Goal: Navigation & Orientation: Find specific page/section

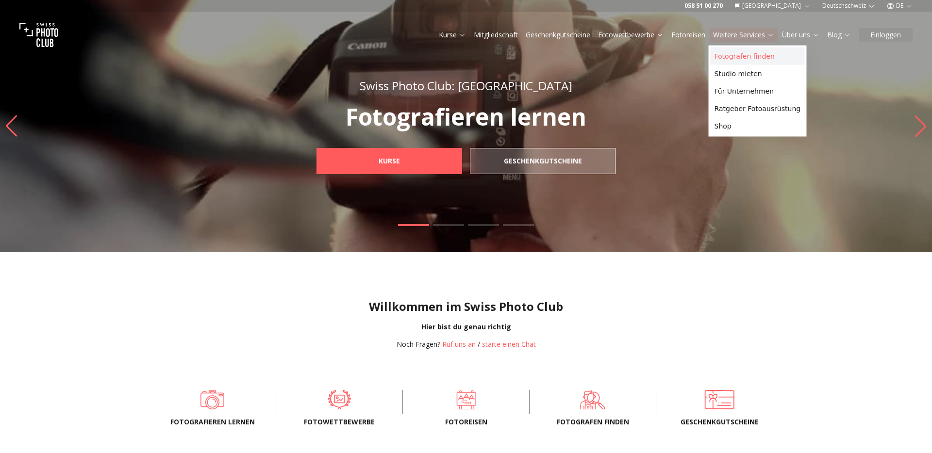
click at [736, 51] on link "Fotografen finden" at bounding box center [758, 56] width 94 height 17
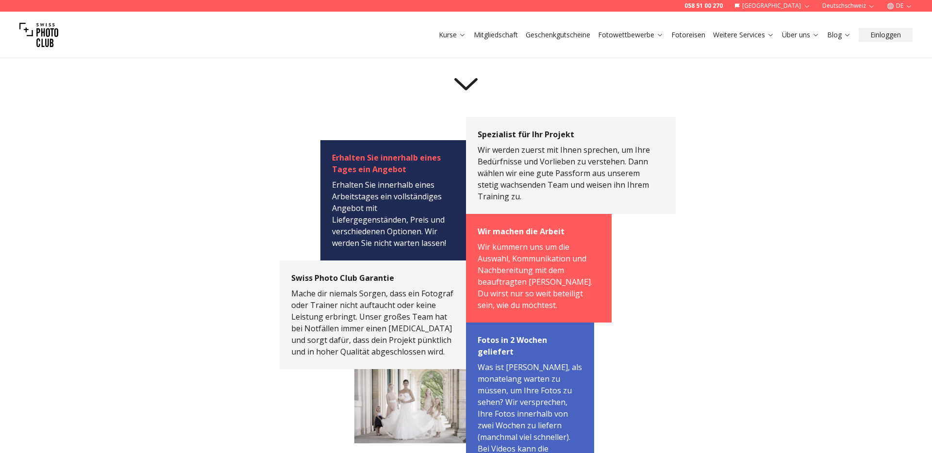
scroll to position [400, 0]
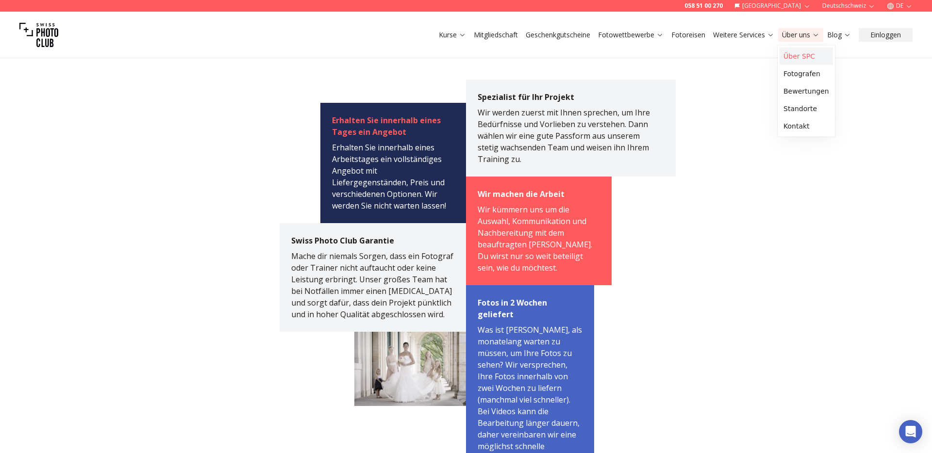
click at [794, 51] on link "Über SPC" at bounding box center [806, 56] width 53 height 17
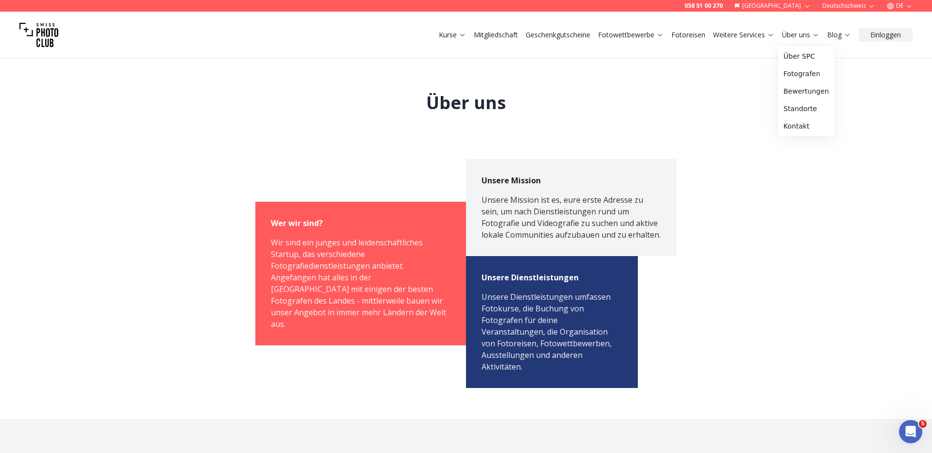
click at [792, 36] on link "Über uns" at bounding box center [800, 35] width 37 height 10
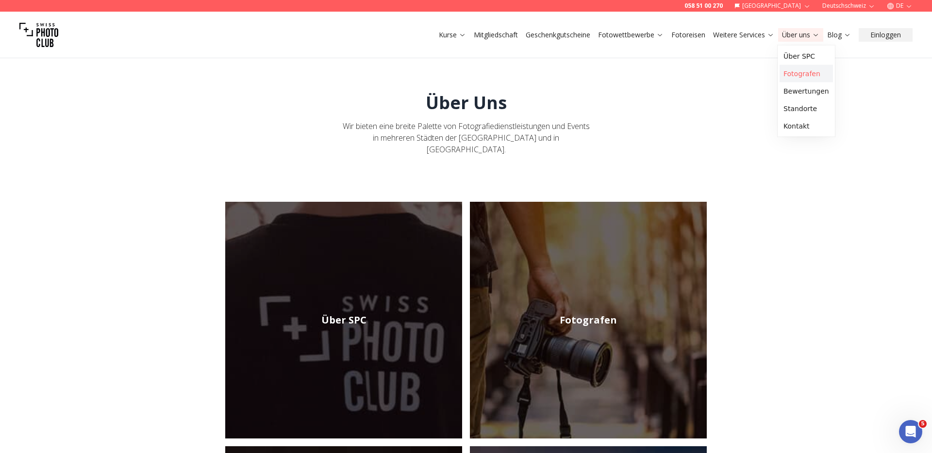
click at [801, 68] on link "Fotografen" at bounding box center [806, 73] width 53 height 17
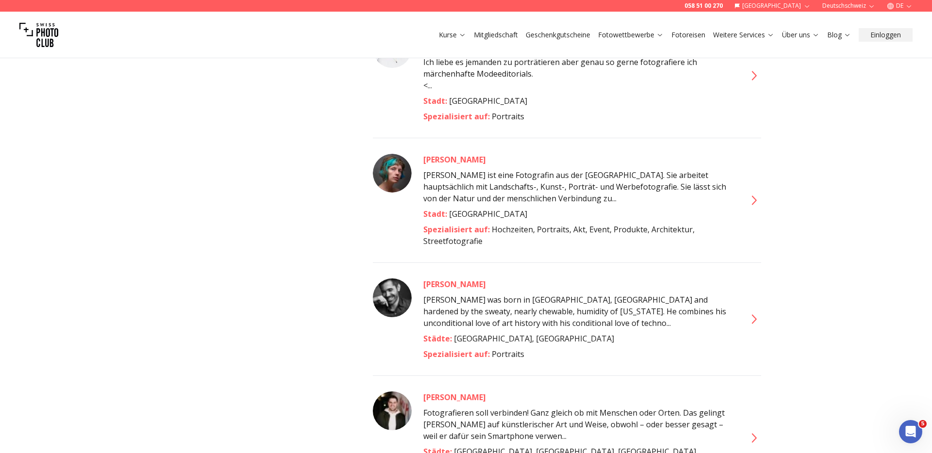
scroll to position [606, 0]
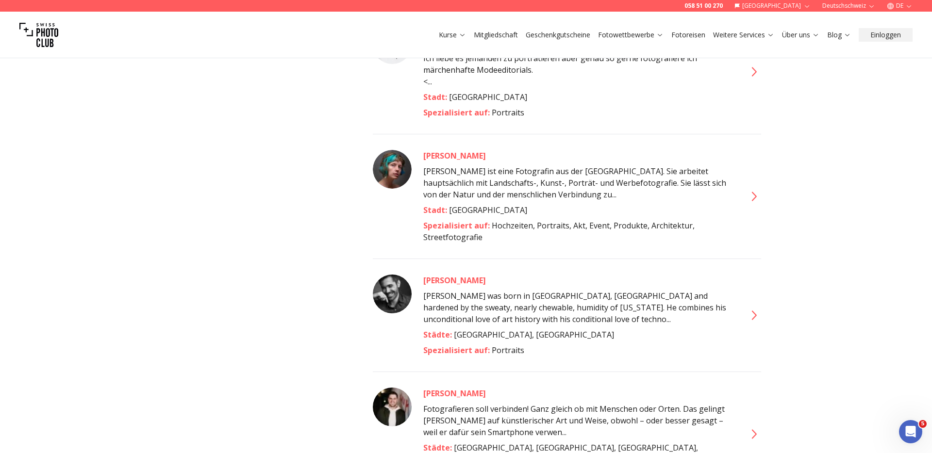
click at [905, 6] on icon "button" at bounding box center [908, 5] width 7 height 7
click at [900, 44] on link "en" at bounding box center [900, 45] width 20 height 12
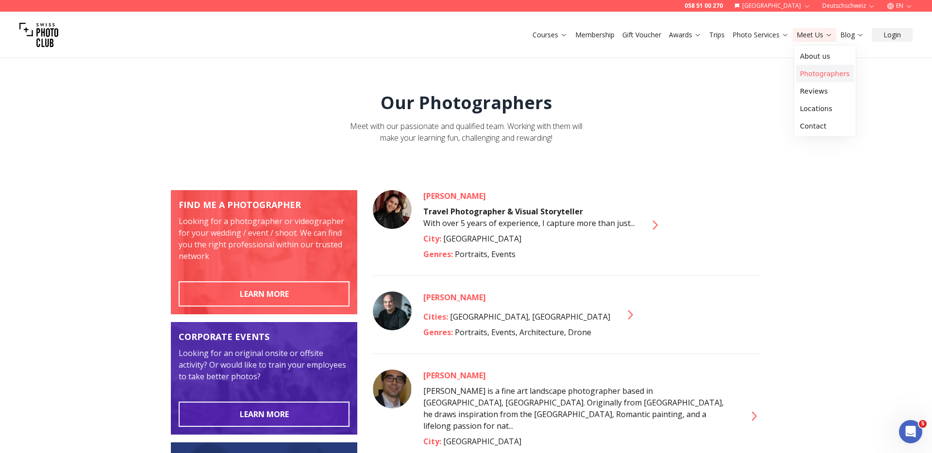
click at [815, 73] on link "Photographers" at bounding box center [825, 73] width 58 height 17
